Goal: Transaction & Acquisition: Subscribe to service/newsletter

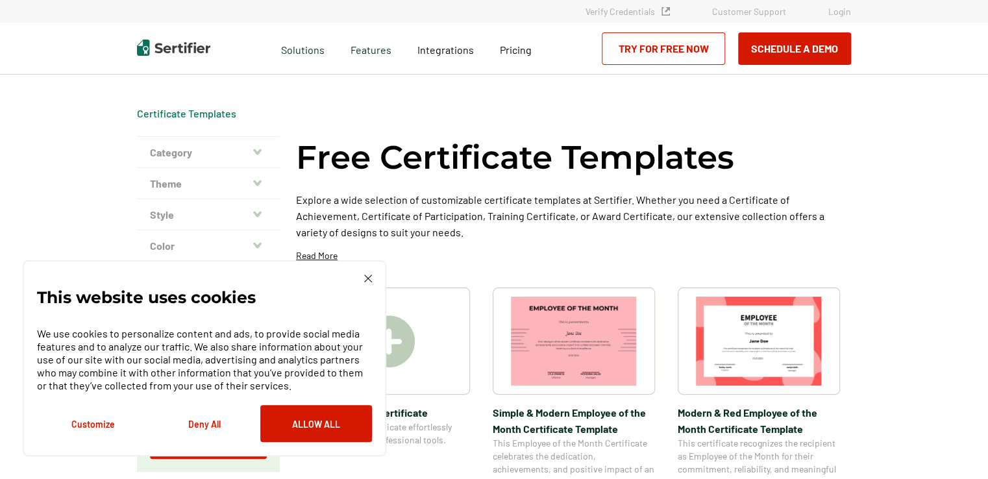
click at [371, 282] on img at bounding box center [368, 279] width 8 height 8
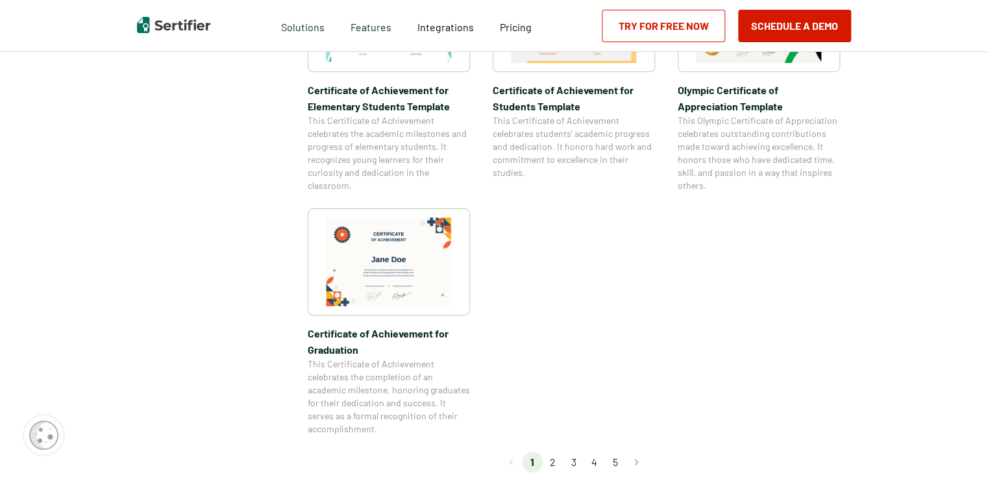
scroll to position [1104, 0]
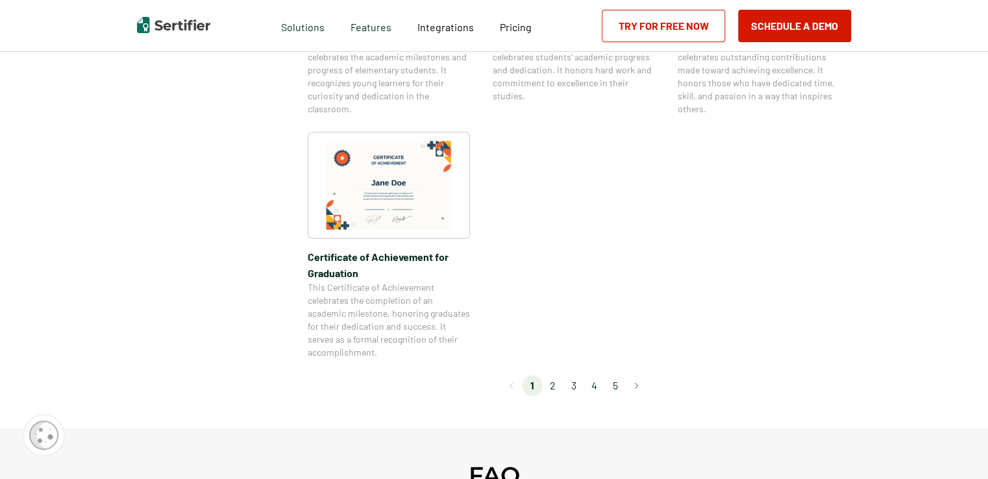
click at [553, 384] on li "2" at bounding box center [553, 385] width 21 height 21
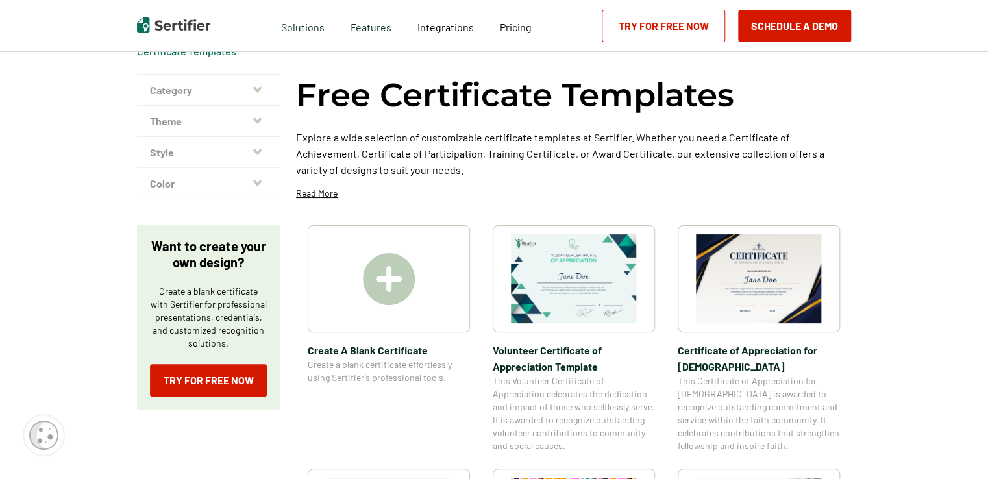
scroll to position [0, 0]
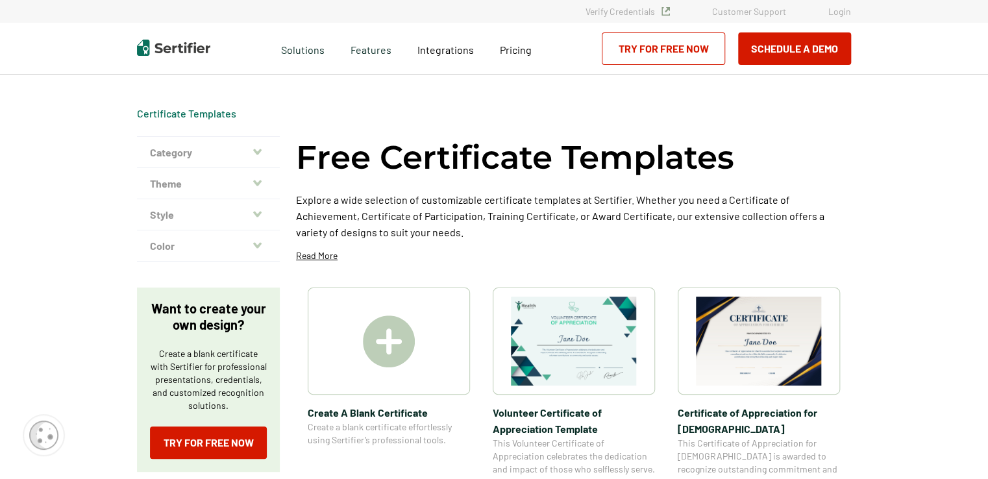
click at [236, 191] on button "Theme" at bounding box center [208, 183] width 143 height 31
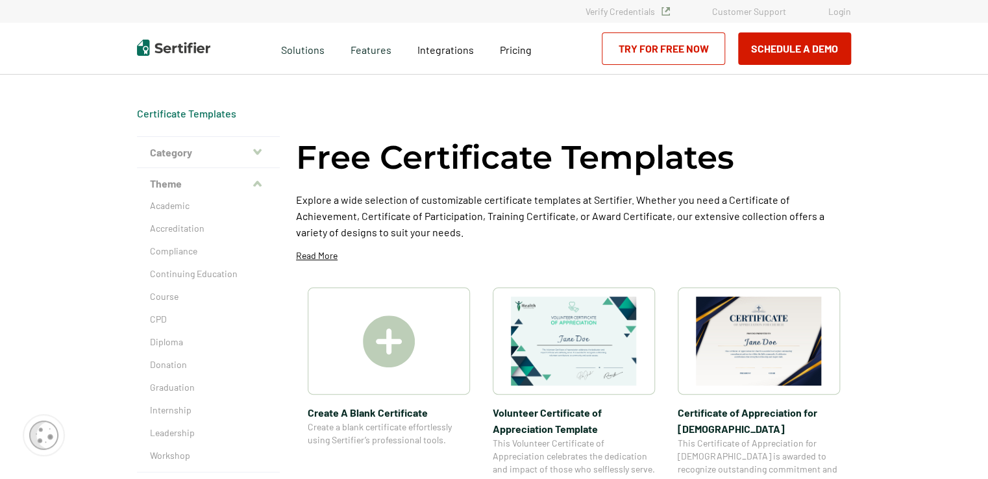
click at [256, 157] on button "Category" at bounding box center [208, 152] width 143 height 31
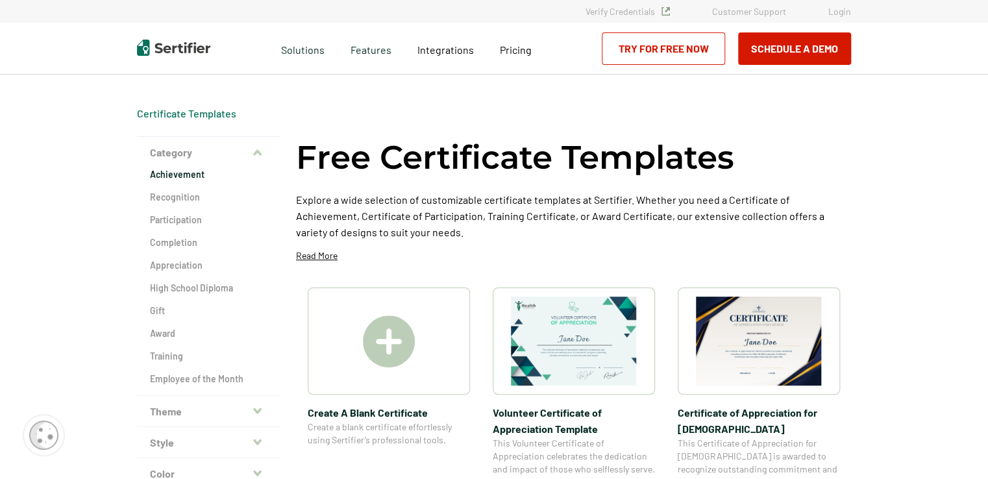
click at [195, 176] on h2 "Achievement" at bounding box center [208, 174] width 117 height 13
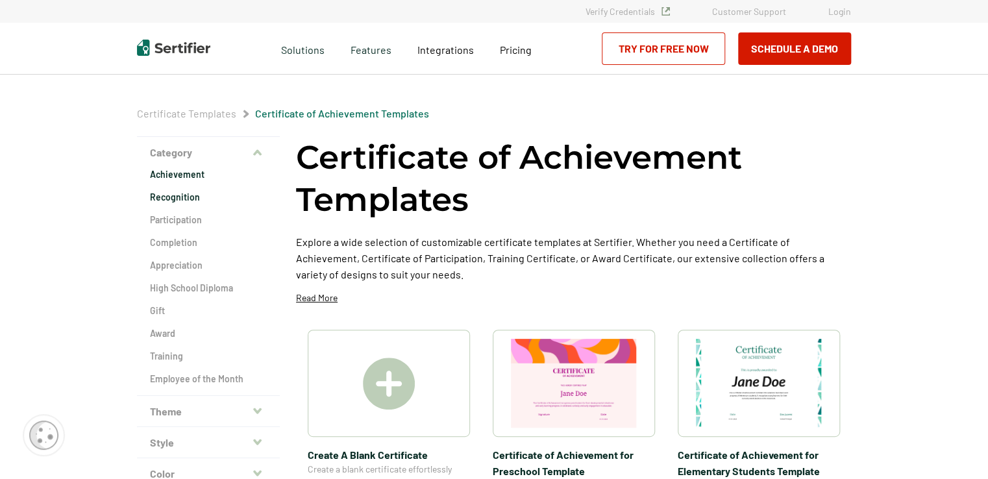
click at [193, 199] on h2 "Recognition" at bounding box center [208, 197] width 117 height 13
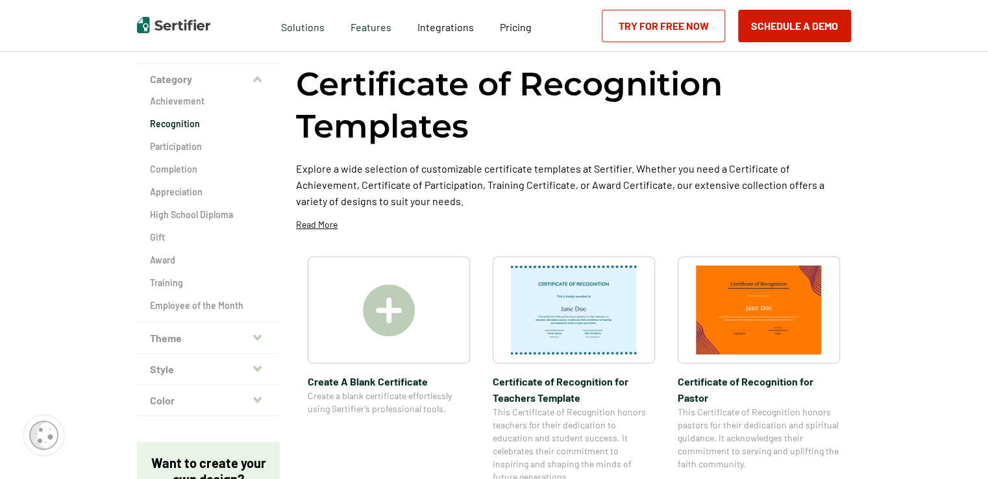
scroll to position [65, 0]
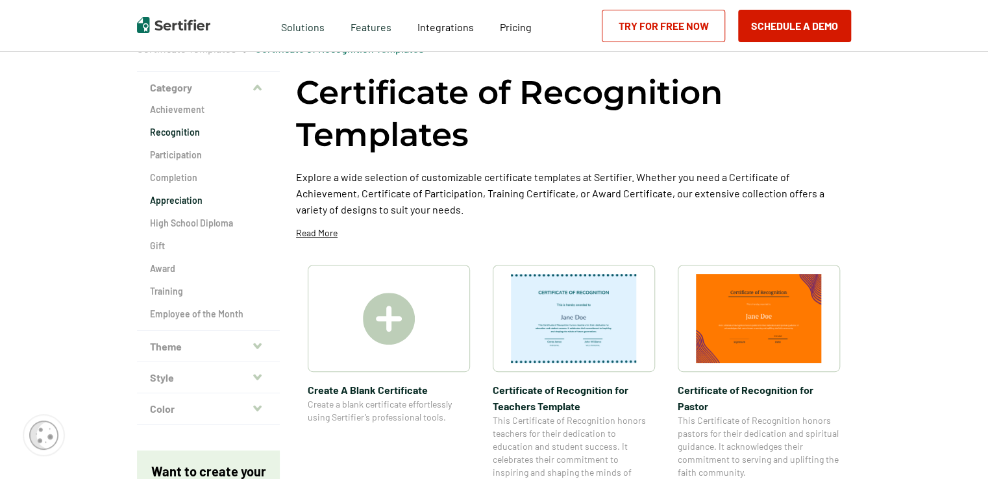
click at [178, 199] on h2 "Appreciation" at bounding box center [208, 200] width 117 height 13
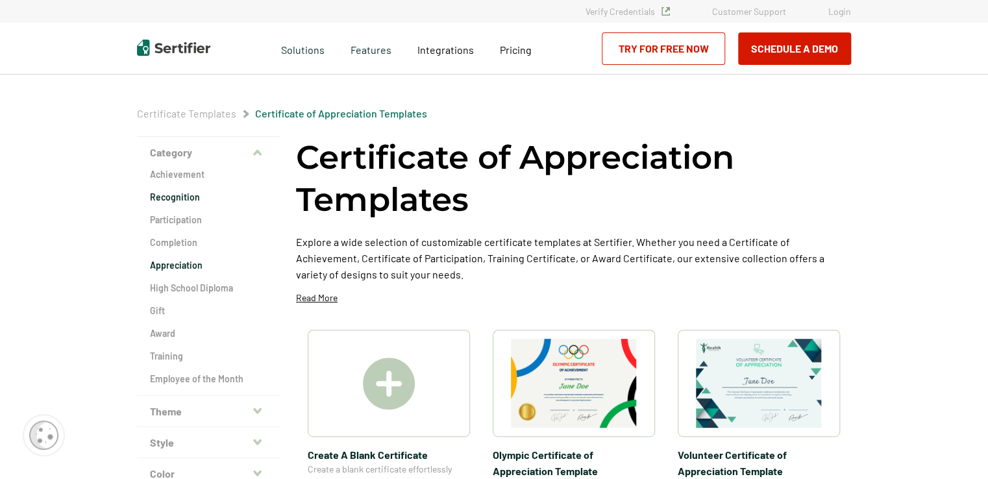
click at [194, 200] on h2 "Recognition" at bounding box center [208, 197] width 117 height 13
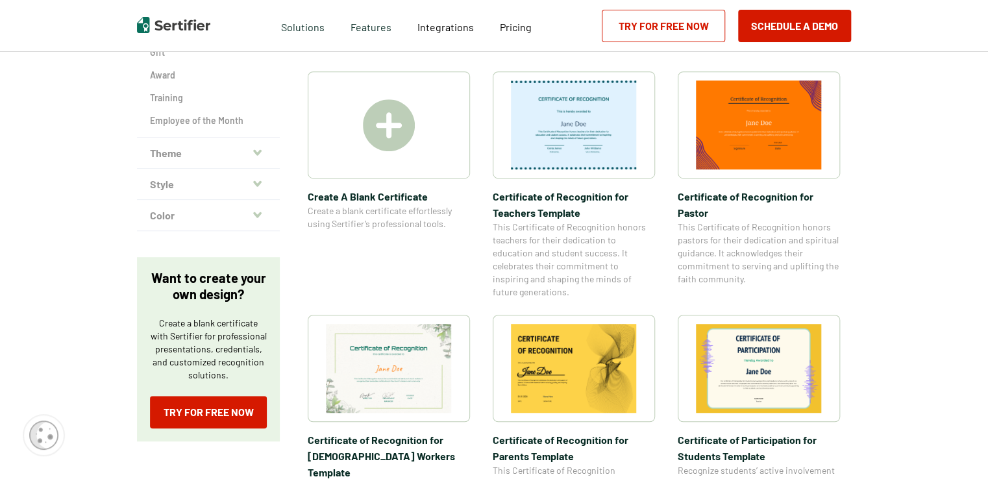
scroll to position [260, 0]
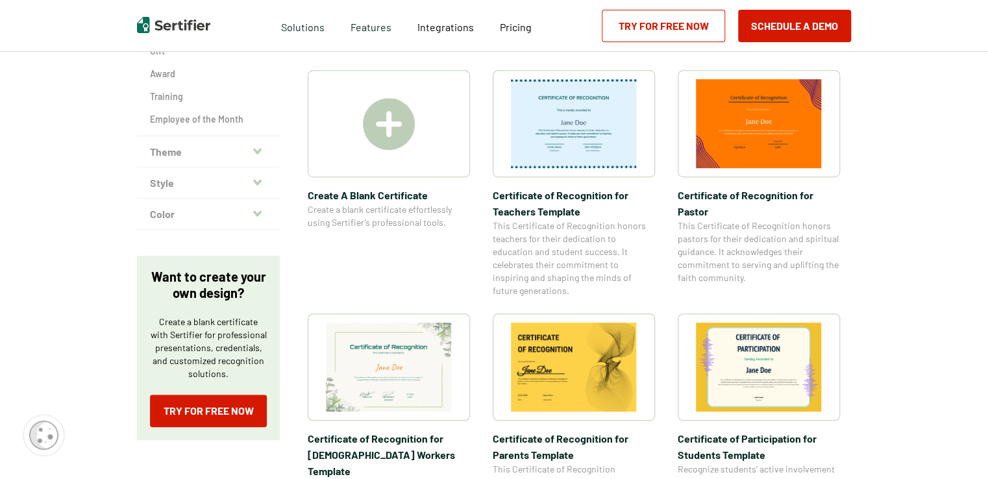
click at [402, 121] on img at bounding box center [389, 124] width 52 height 52
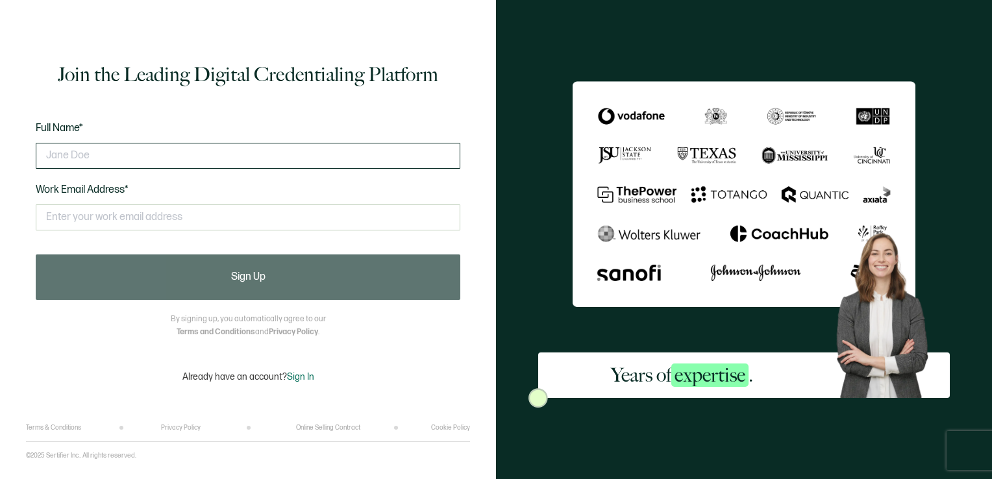
click at [127, 157] on input "text" at bounding box center [248, 156] width 425 height 26
type input "[PERSON_NAME]"
type input "[PERSON_NAME][EMAIL_ADDRESS][PERSON_NAME][DOMAIN_NAME]"
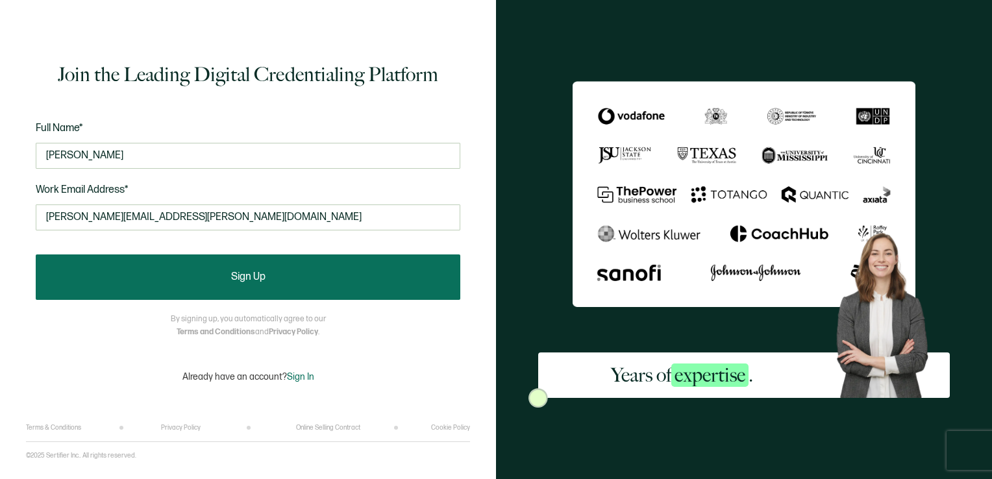
click at [255, 262] on button "Sign Up" at bounding box center [248, 277] width 425 height 45
click at [264, 276] on button "Sign Up" at bounding box center [248, 277] width 425 height 45
click at [236, 275] on span "Sign Up" at bounding box center [248, 277] width 34 height 10
click at [328, 287] on button "Sign Up" at bounding box center [248, 277] width 425 height 45
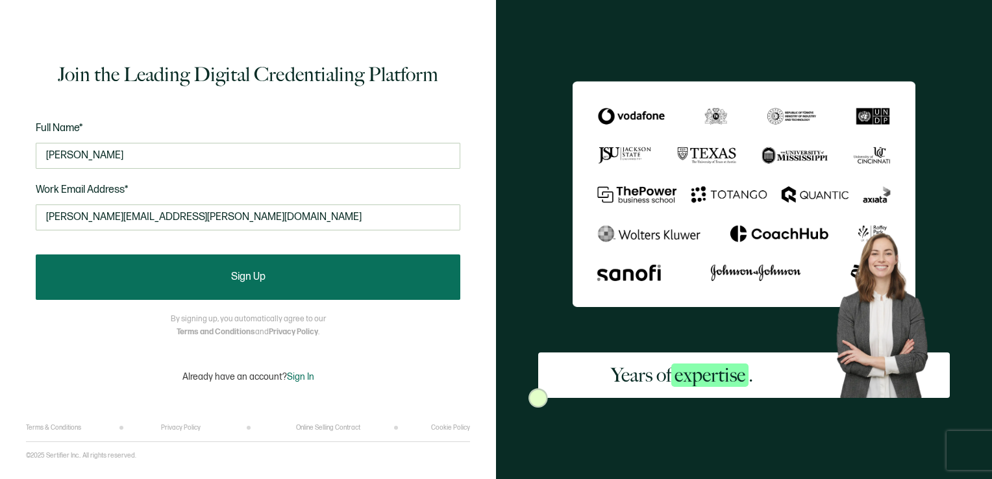
click at [328, 287] on button "Sign Up" at bounding box center [248, 277] width 425 height 45
